Goal: Information Seeking & Learning: Check status

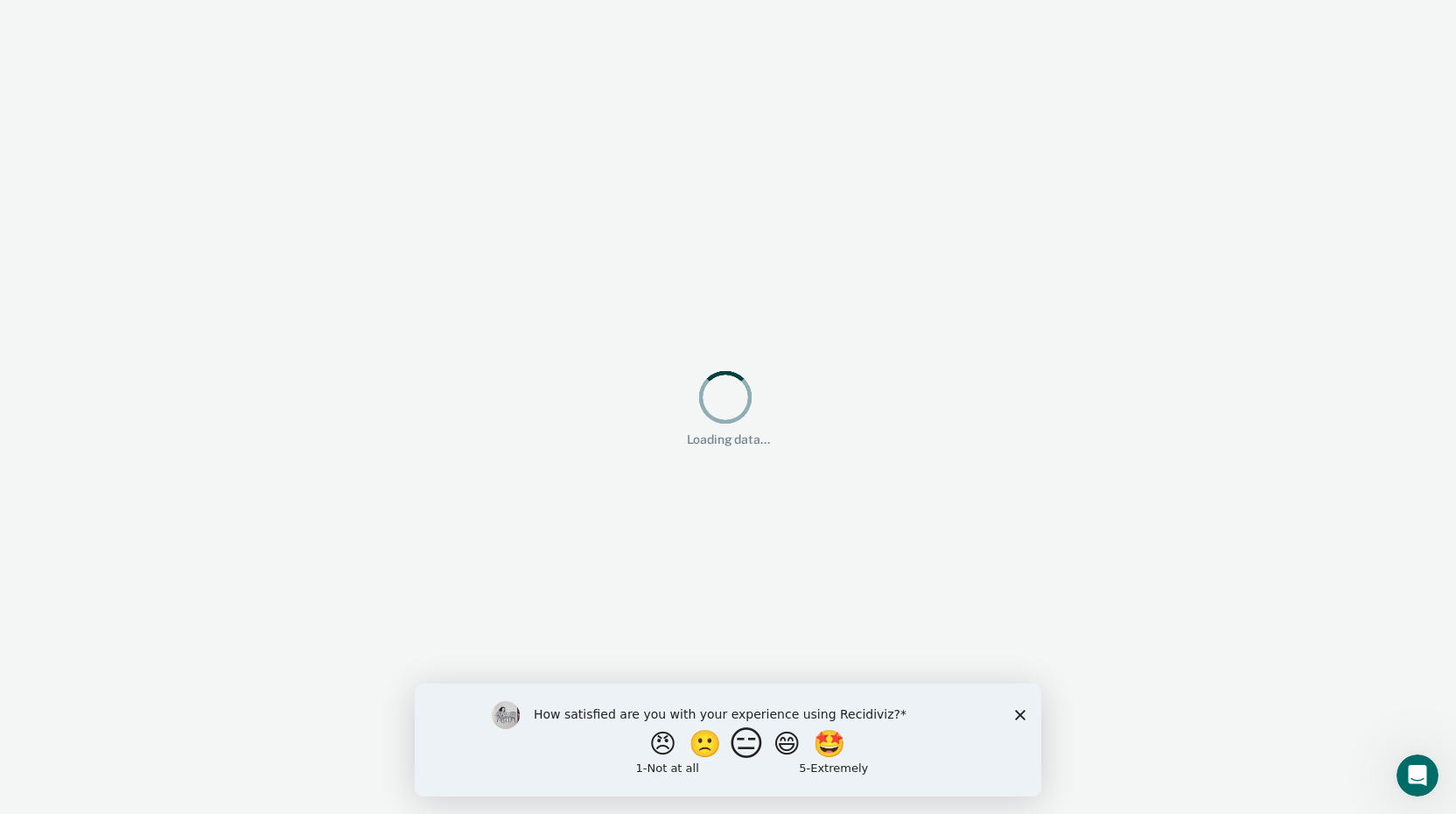
drag, startPoint x: 750, startPoint y: 749, endPoint x: 750, endPoint y: 734, distance: 15.0
click at [750, 746] on button "😑" at bounding box center [749, 743] width 41 height 35
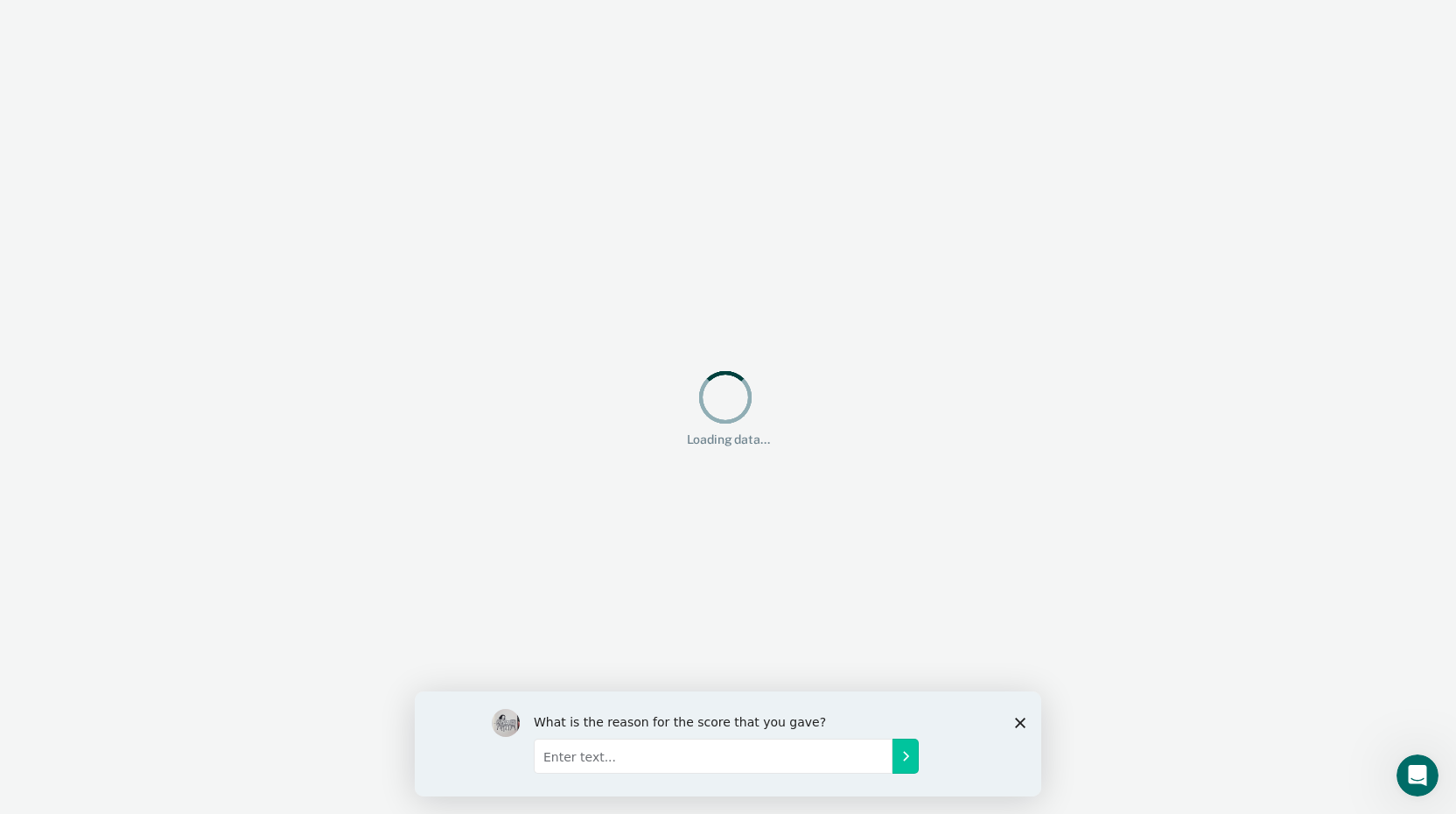
click at [687, 754] on input "Enter text..." at bounding box center [714, 755] width 359 height 35
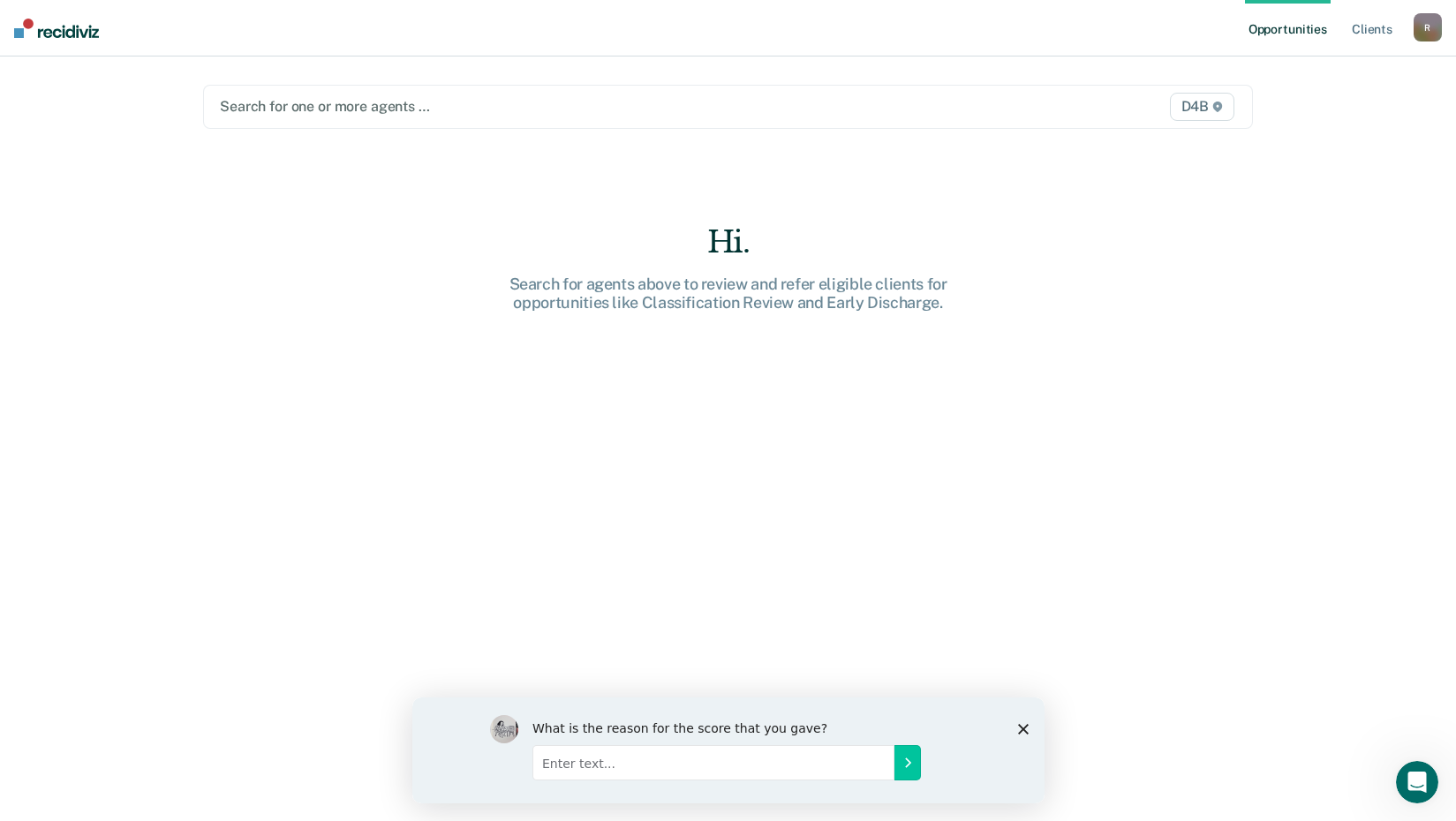
click at [1021, 727] on polygon "Close survey" at bounding box center [1022, 728] width 11 height 11
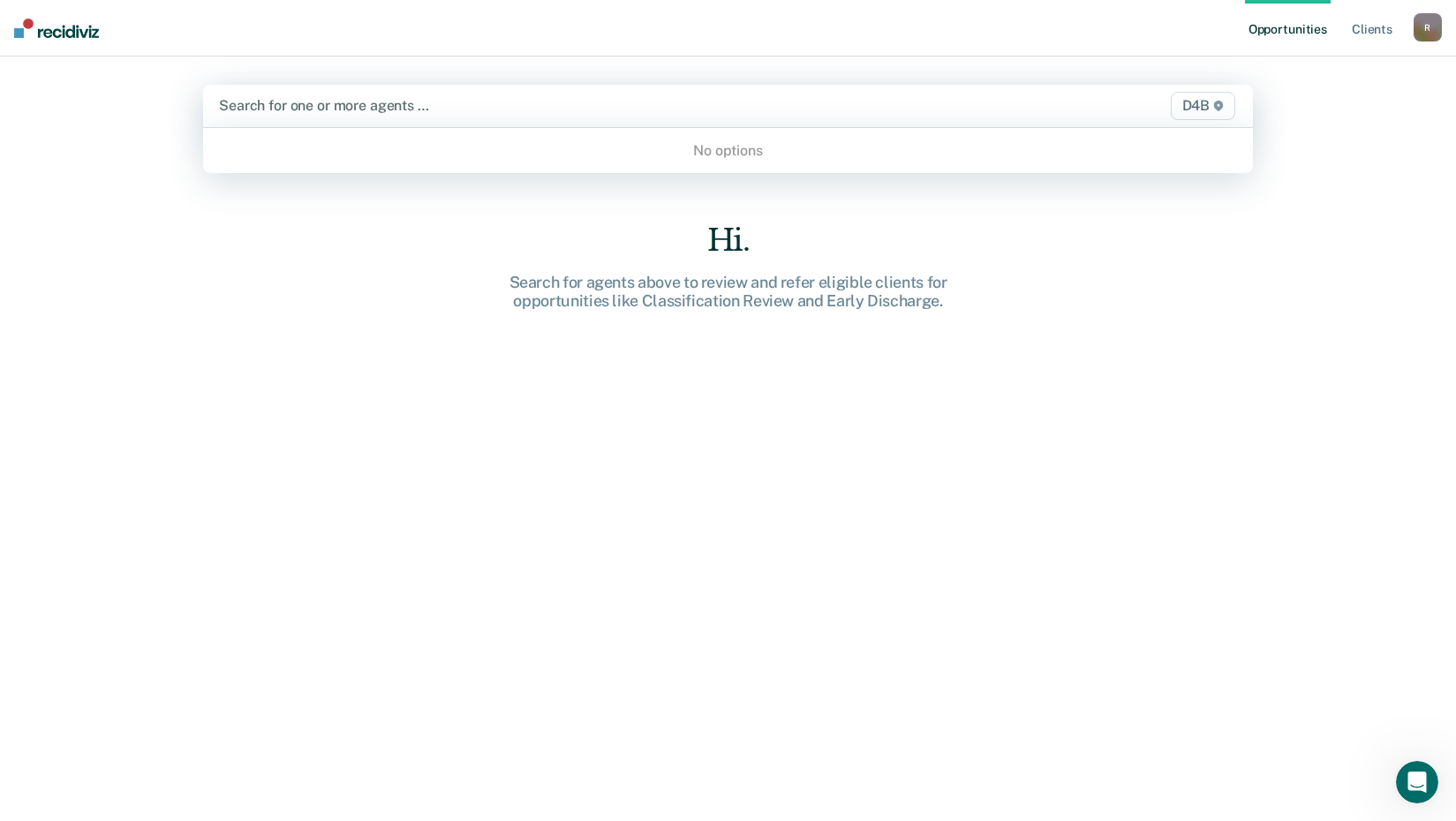
click at [607, 114] on div at bounding box center [575, 105] width 712 height 21
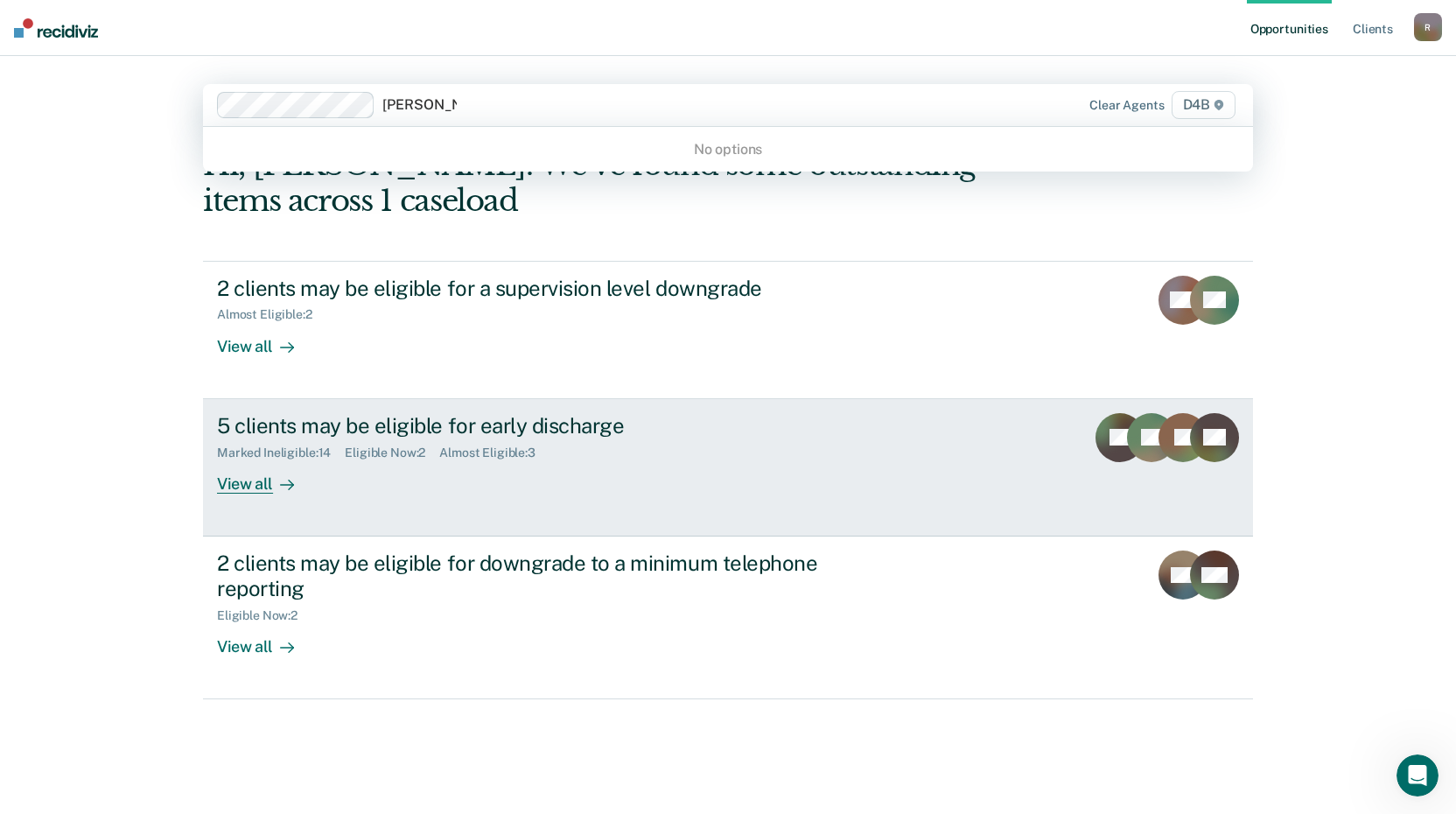
type input "[PERSON_NAME]"
click at [248, 483] on div "View all" at bounding box center [266, 476] width 98 height 34
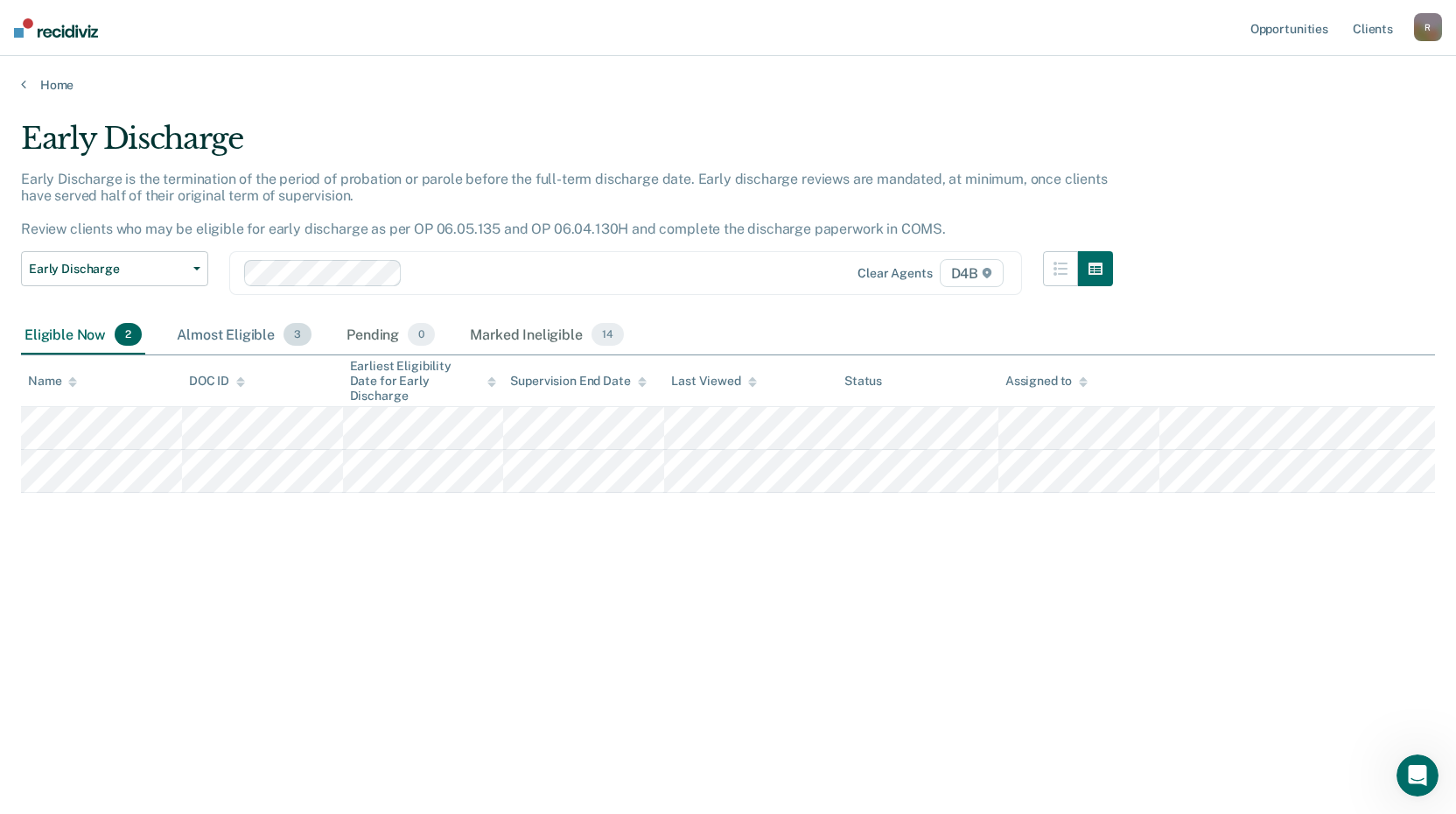
click at [222, 340] on div "Almost Eligible 3" at bounding box center [244, 335] width 142 height 38
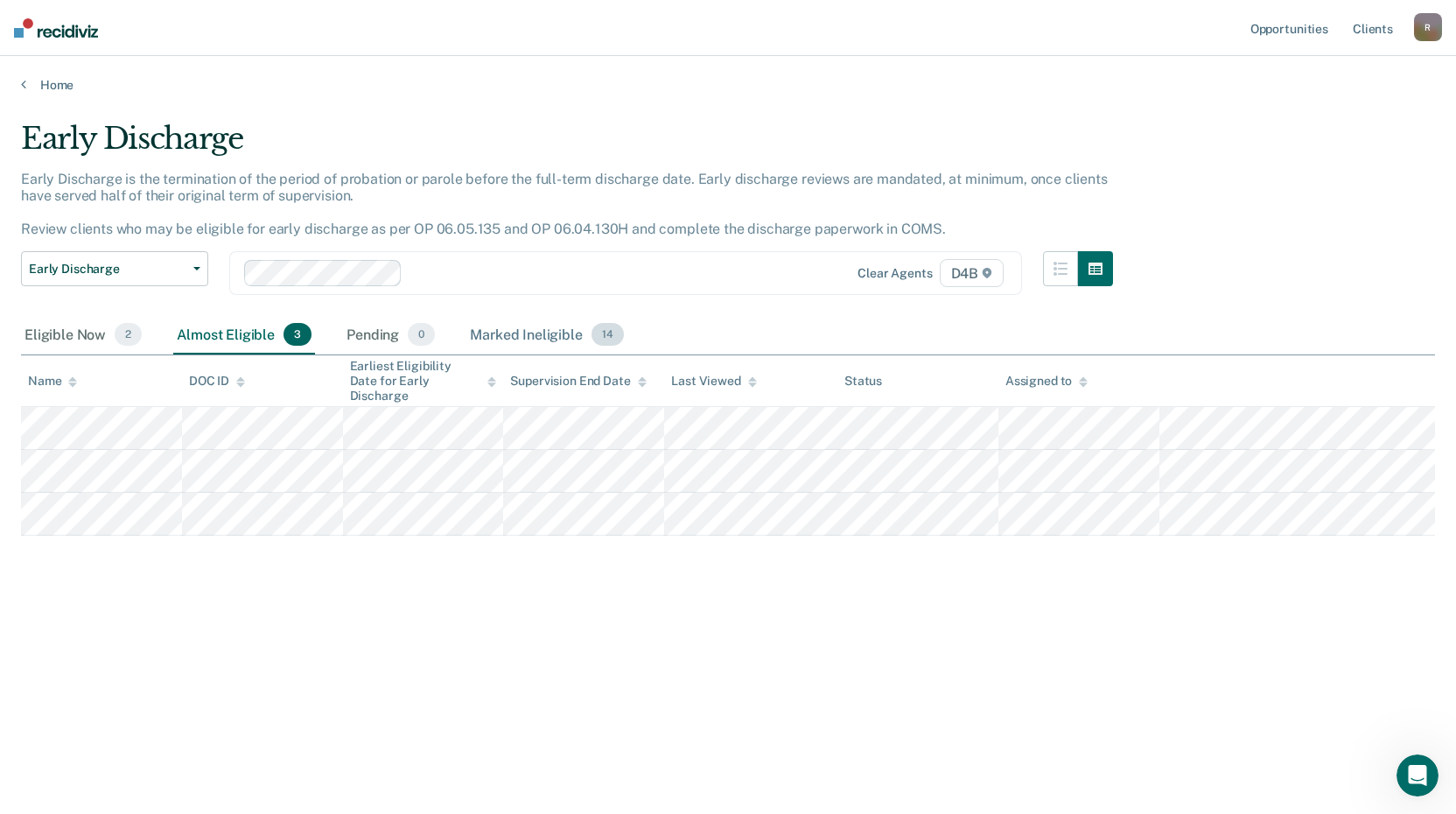
click at [518, 335] on div "Marked Ineligible 14" at bounding box center [546, 335] width 160 height 38
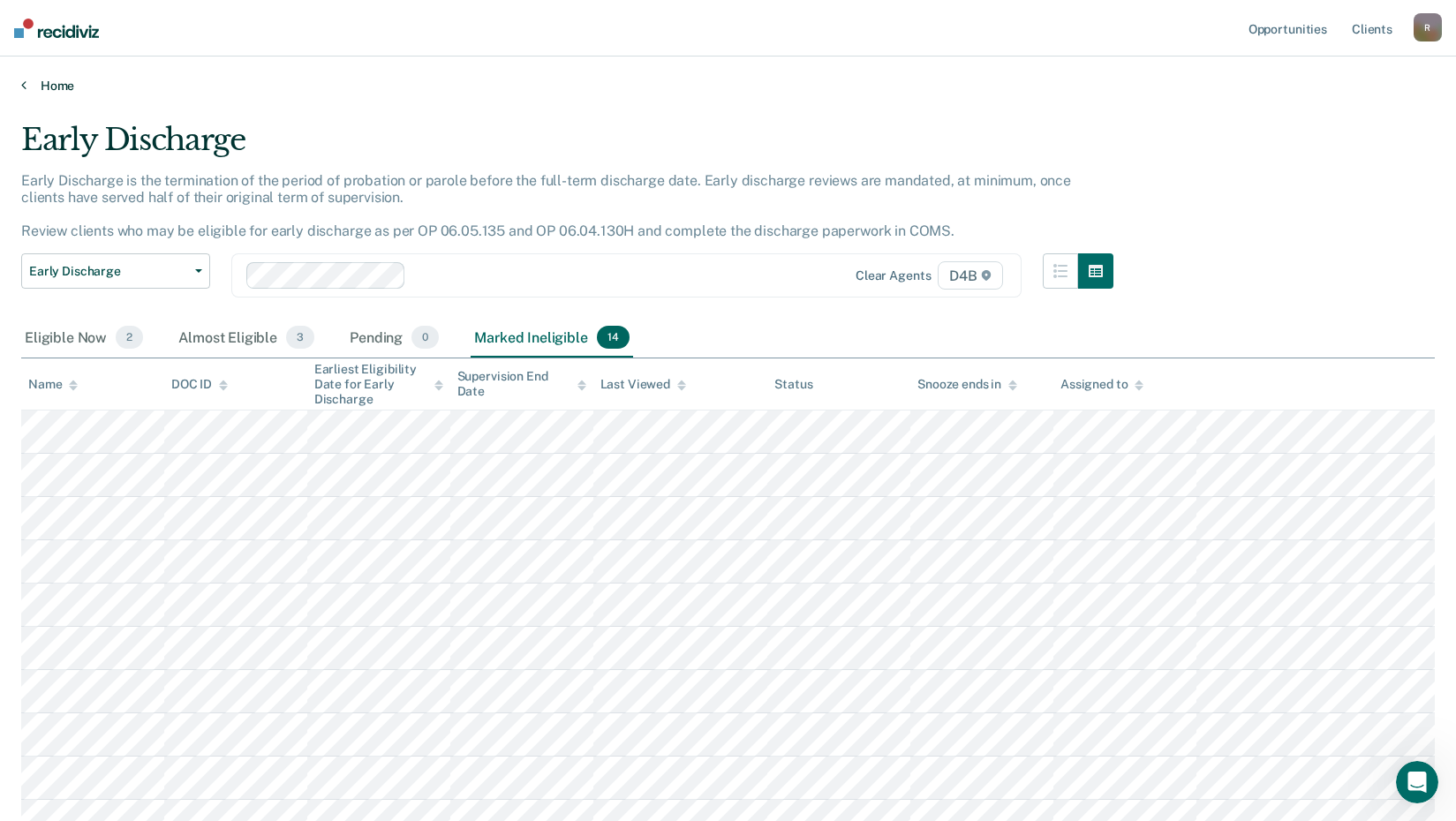
click at [39, 84] on link "Home" at bounding box center [728, 86] width 1414 height 16
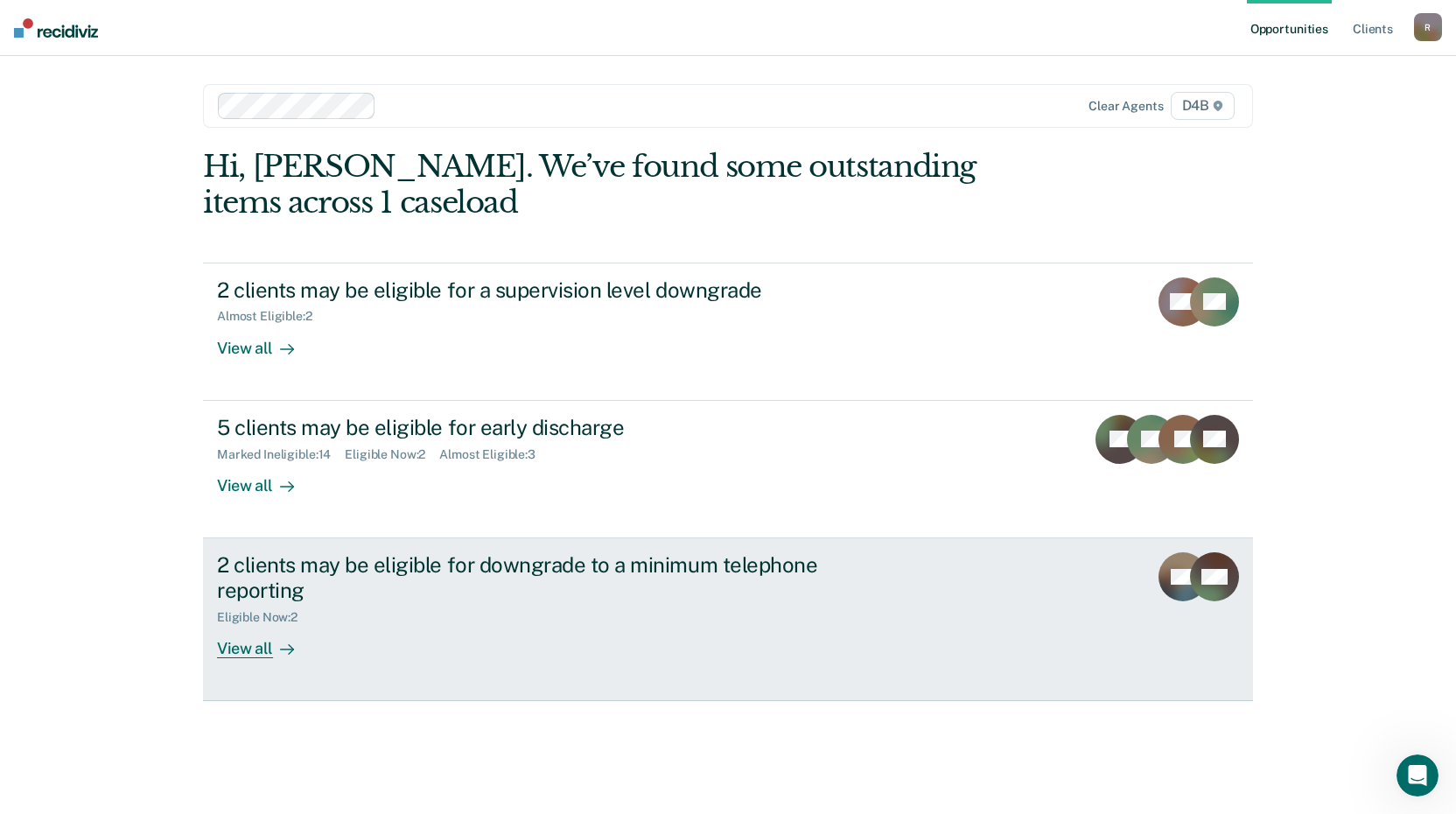
click at [255, 645] on div "View all" at bounding box center [266, 641] width 98 height 34
